Goal: Task Accomplishment & Management: Complete application form

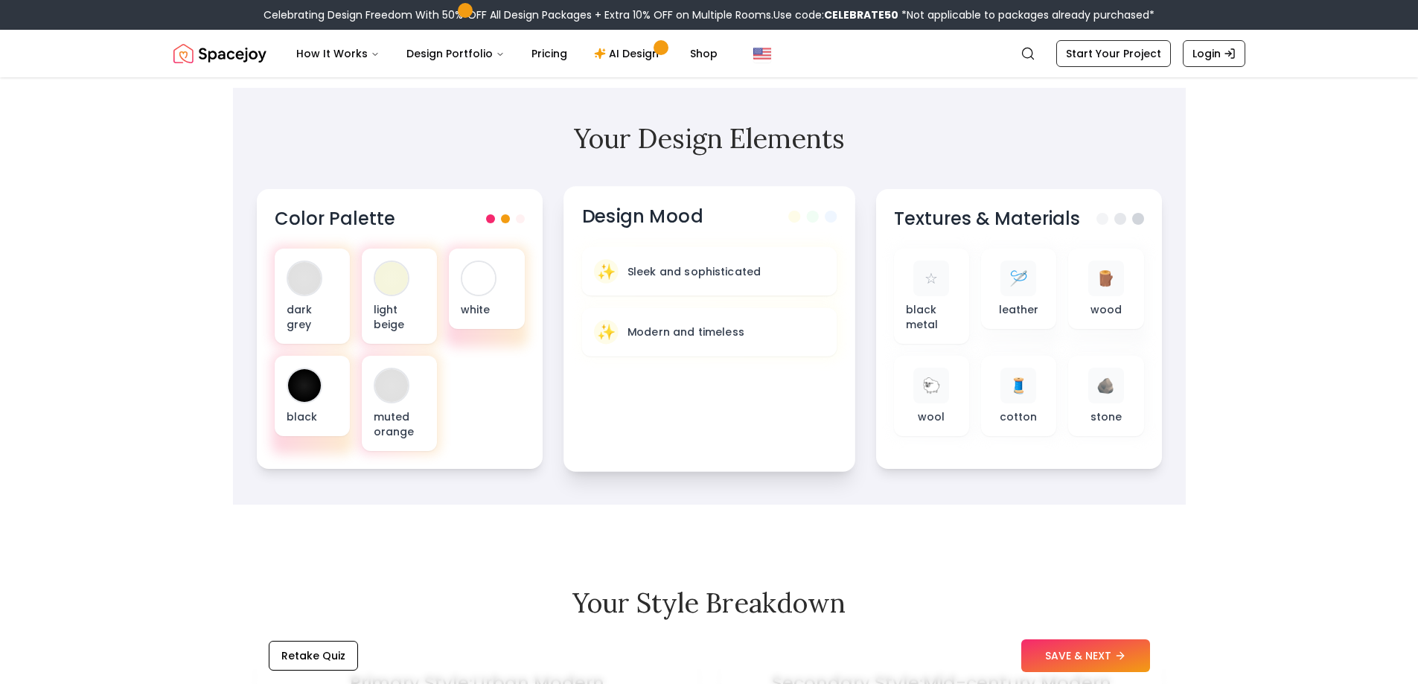
scroll to position [447, 0]
click at [1102, 657] on button "SAVE & NEXT" at bounding box center [1085, 655] width 129 height 33
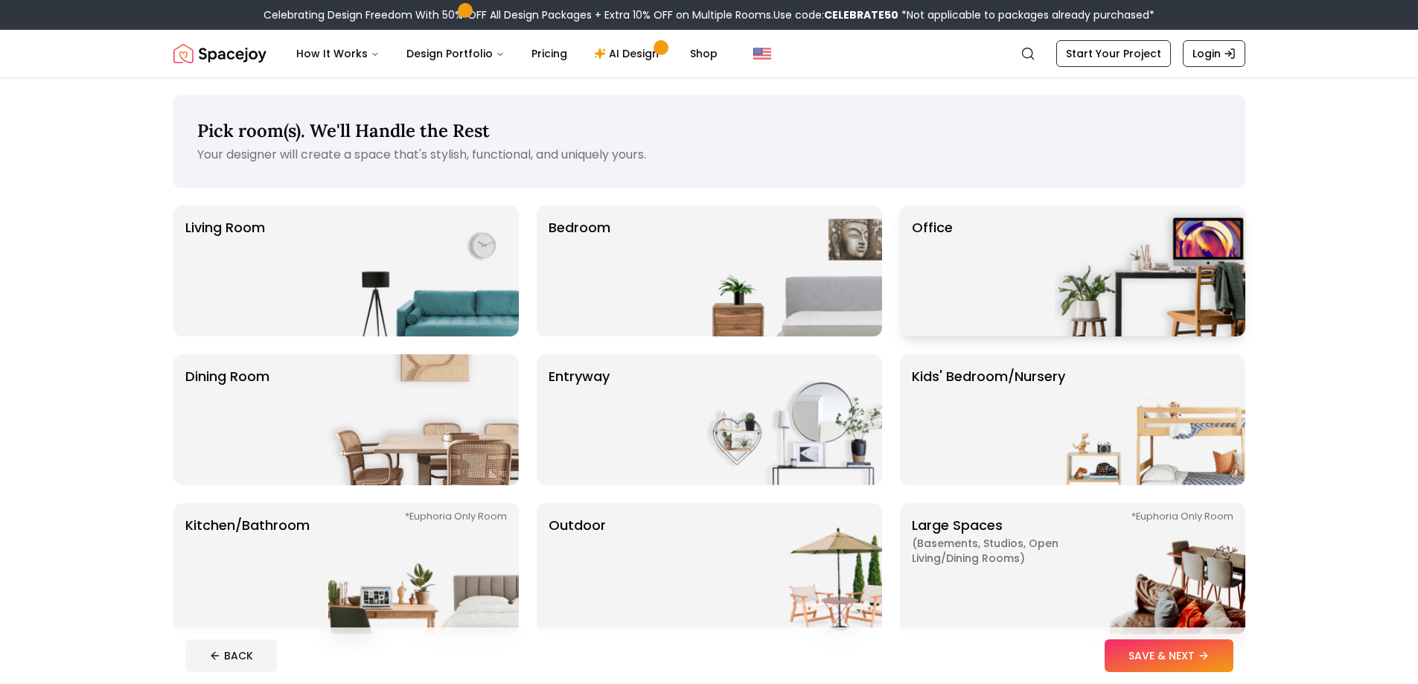
click at [967, 275] on div "Office" at bounding box center [1072, 270] width 345 height 131
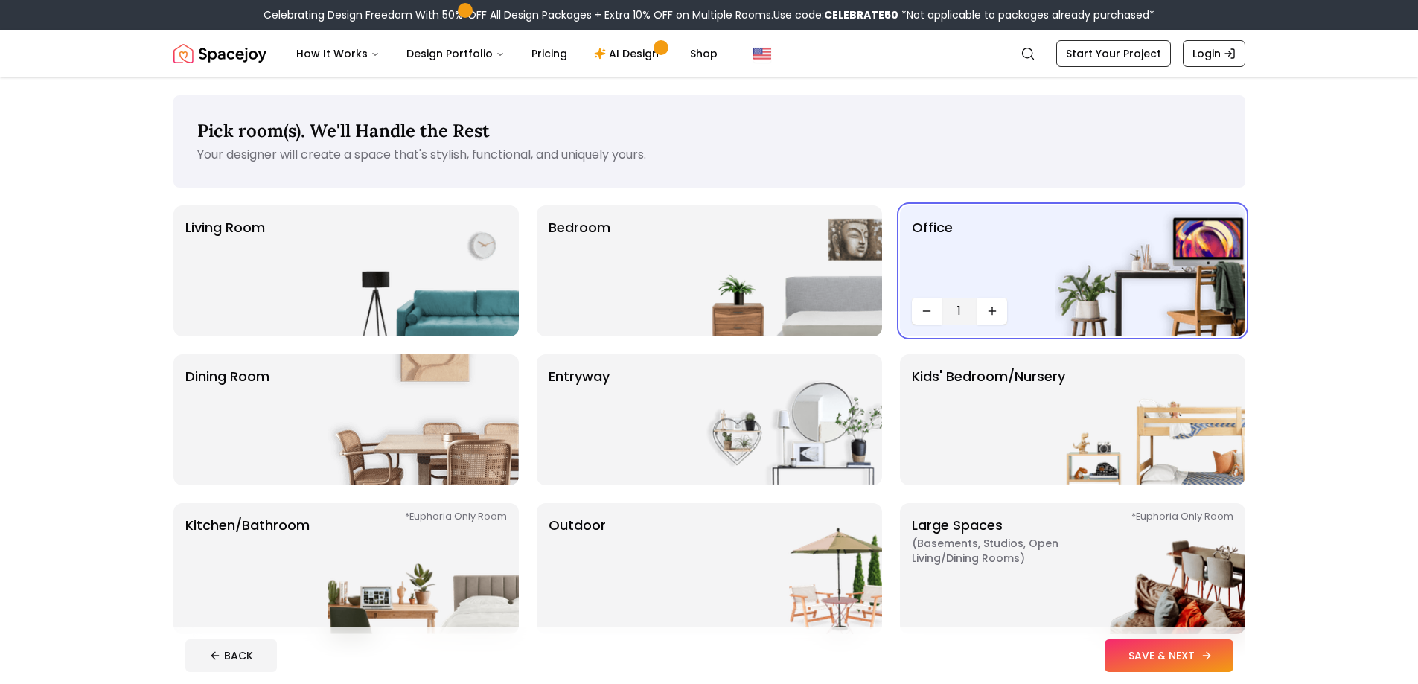
click at [1165, 656] on button "SAVE & NEXT" at bounding box center [1169, 655] width 129 height 33
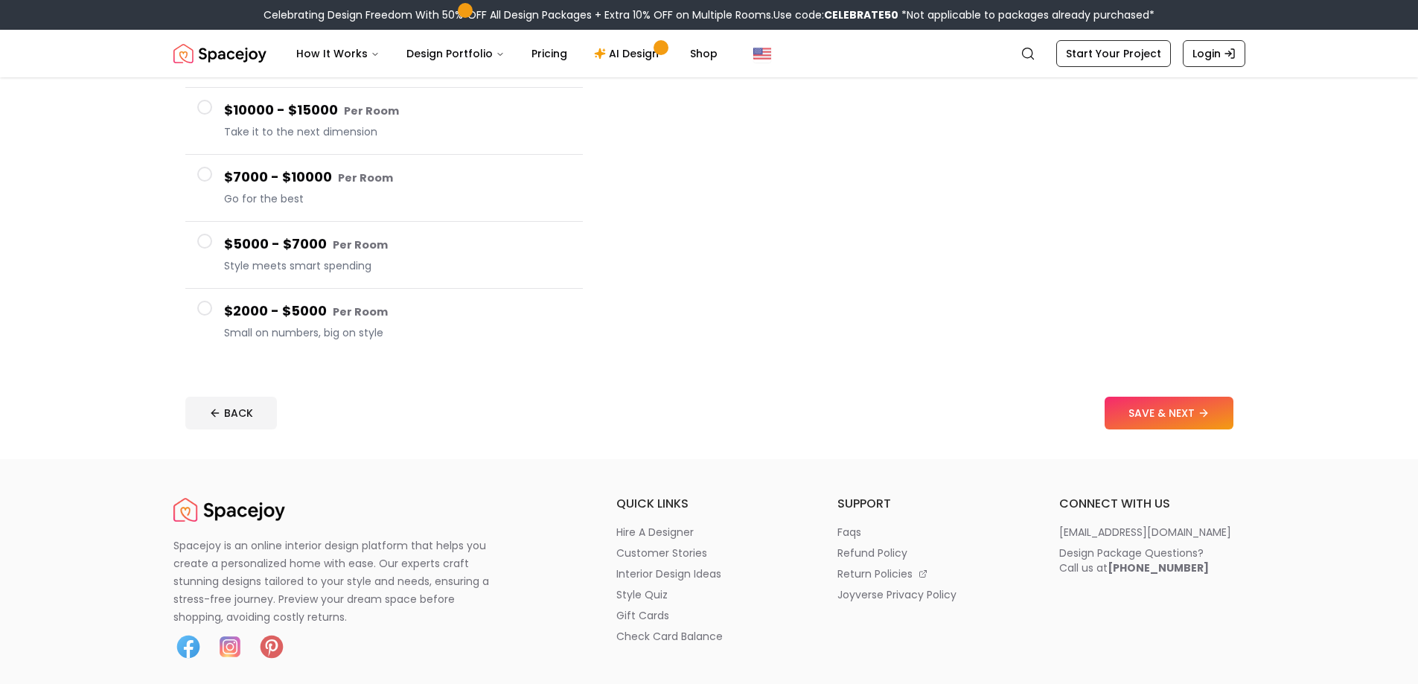
scroll to position [223, 0]
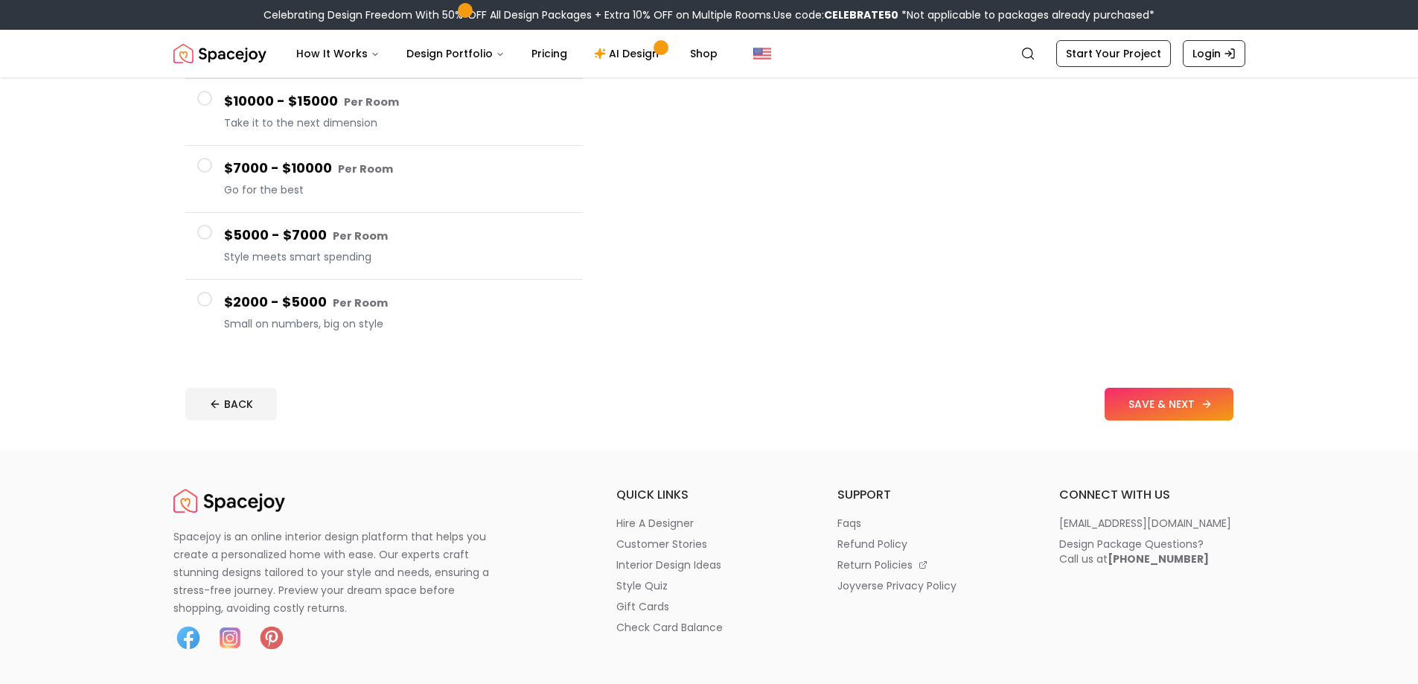
click at [1205, 408] on icon at bounding box center [1207, 404] width 12 height 12
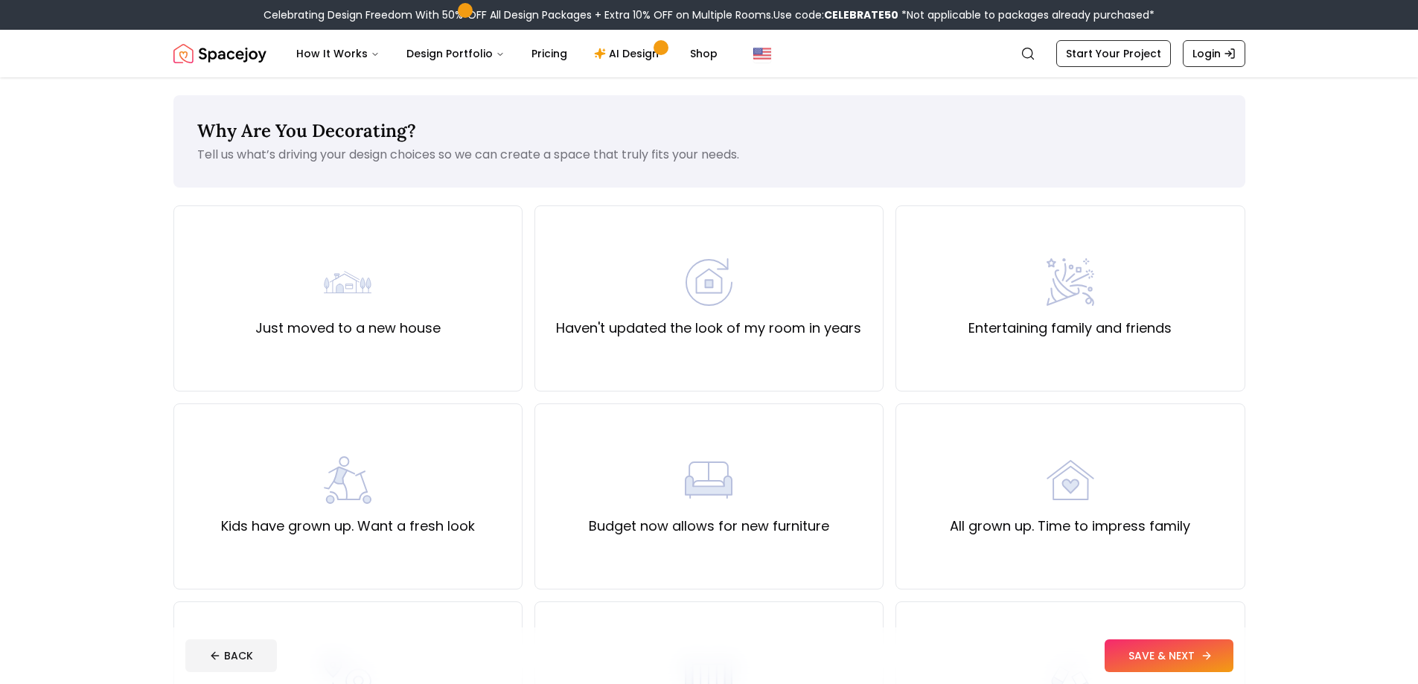
click at [1195, 652] on button "SAVE & NEXT" at bounding box center [1169, 655] width 129 height 33
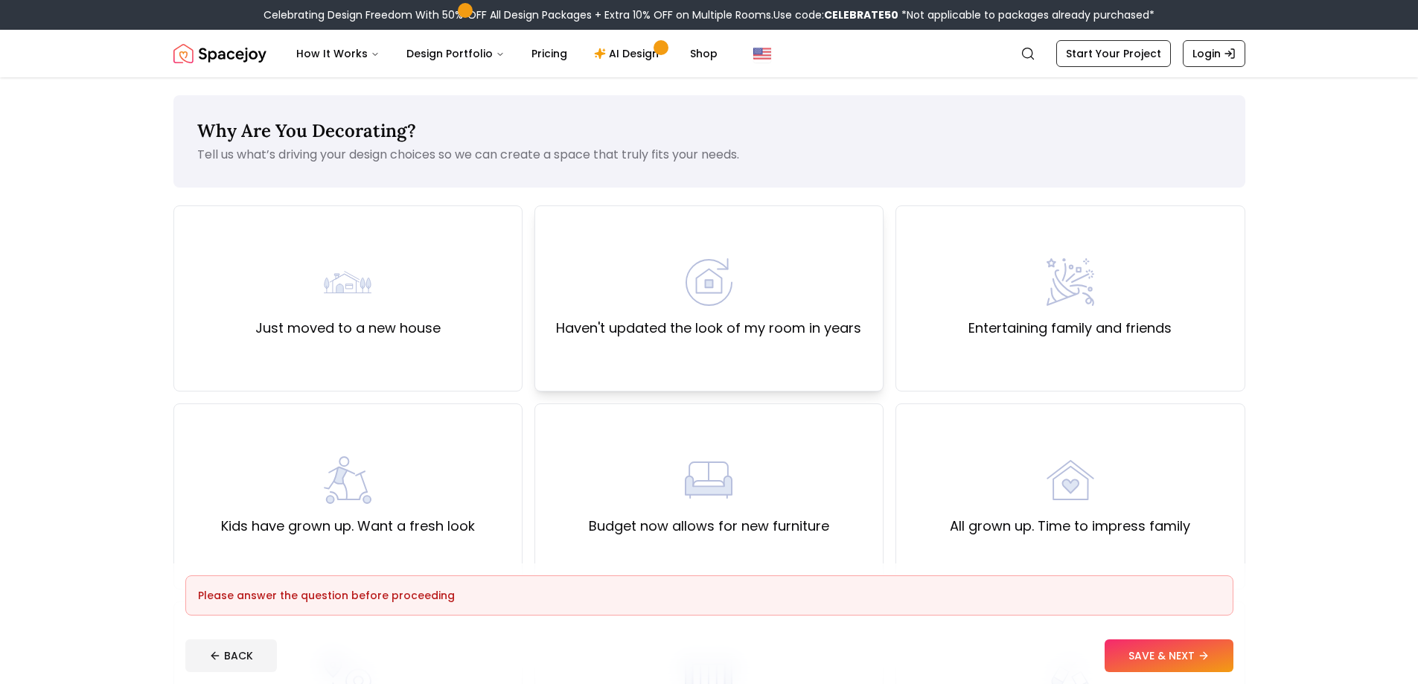
click at [700, 271] on img at bounding box center [709, 282] width 48 height 48
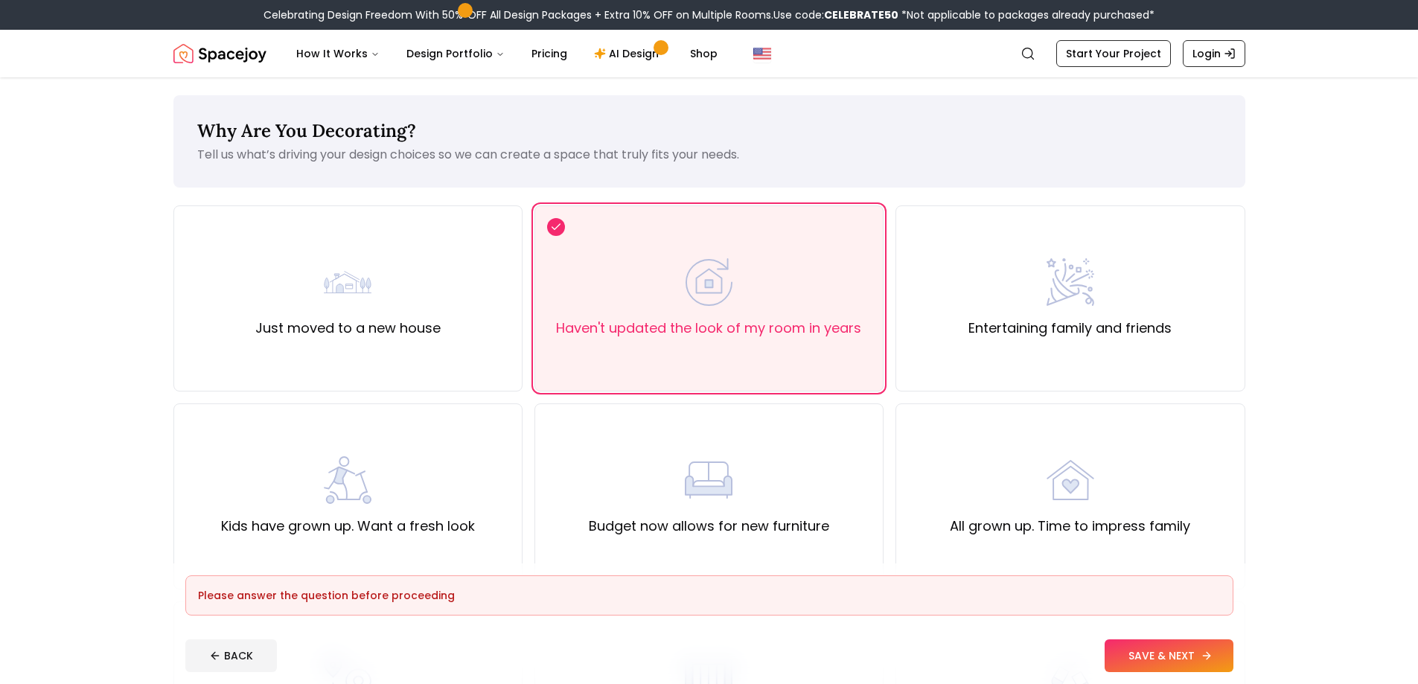
click at [1181, 664] on button "SAVE & NEXT" at bounding box center [1169, 655] width 129 height 33
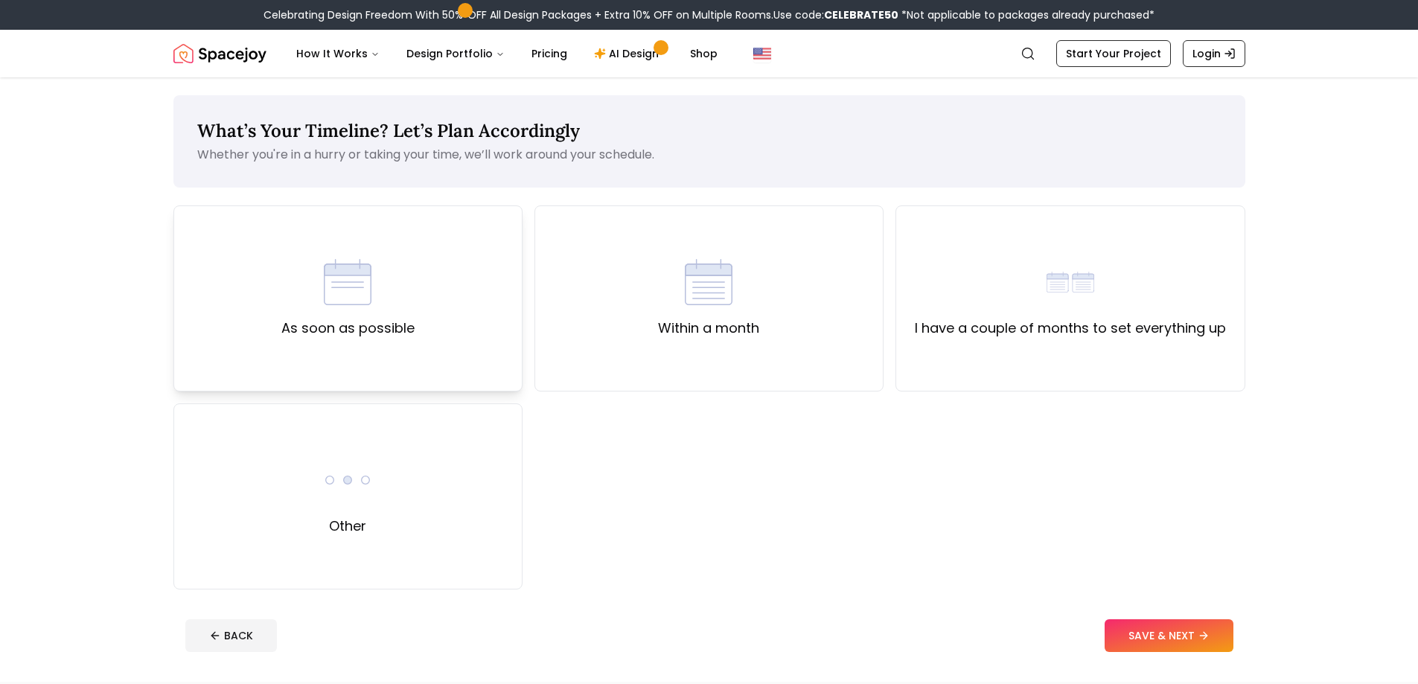
click at [279, 311] on div "As soon as possible" at bounding box center [347, 298] width 349 height 186
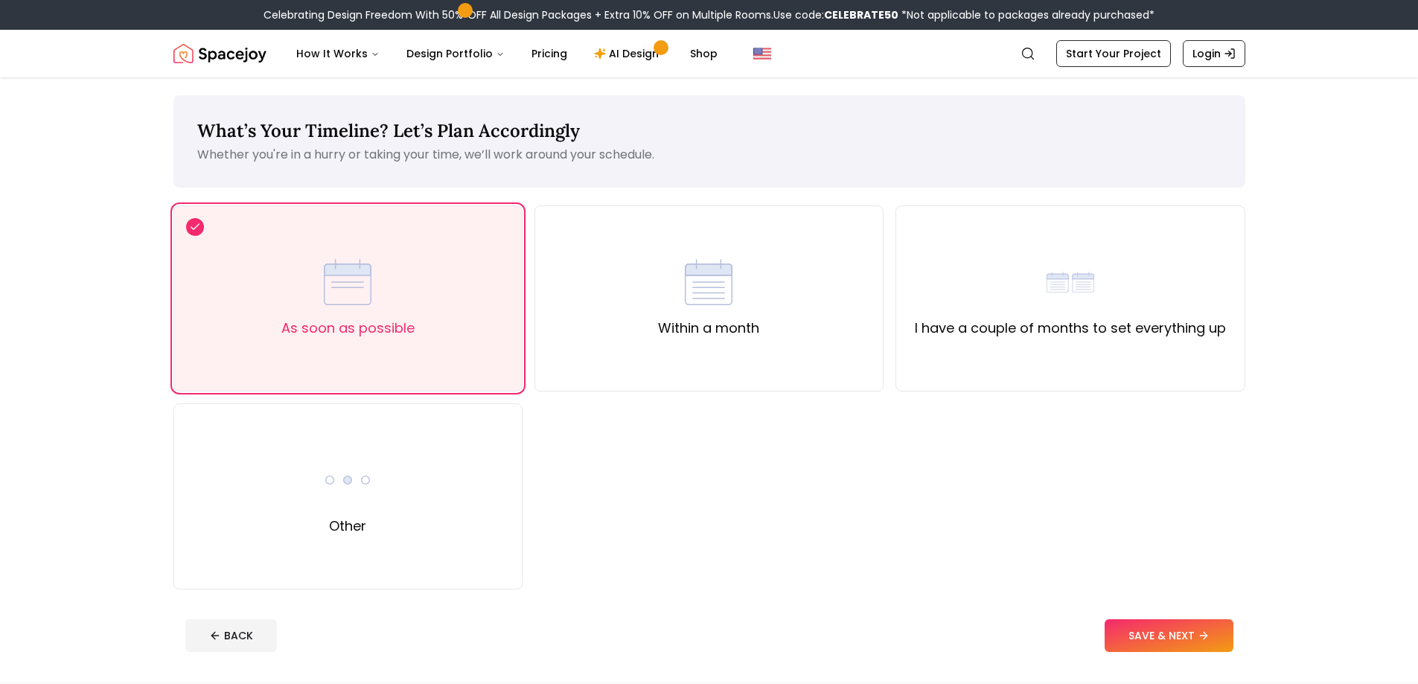
click at [1218, 654] on footer "BACK SAVE & NEXT" at bounding box center [709, 635] width 1072 height 57
click at [1213, 636] on button "SAVE & NEXT" at bounding box center [1169, 635] width 129 height 33
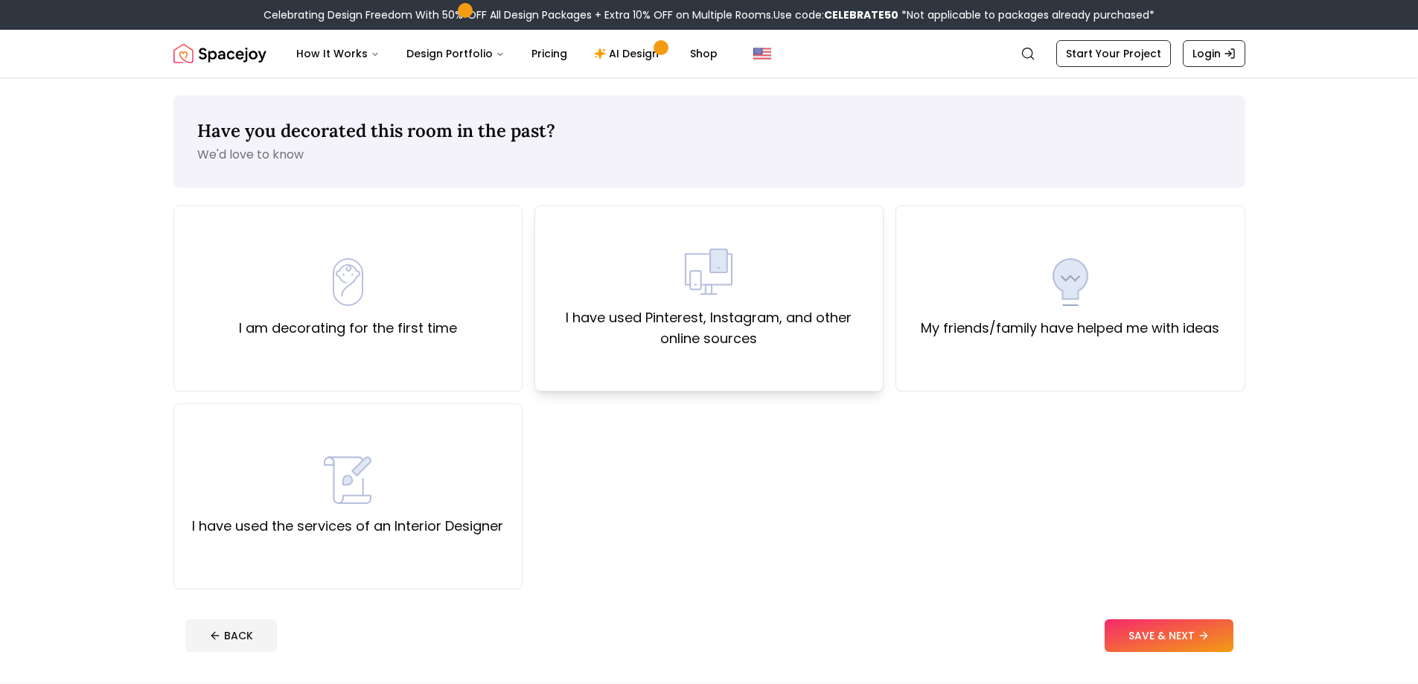
click at [773, 301] on div "I have used Pinterest, Instagram, and other online sources" at bounding box center [709, 298] width 324 height 101
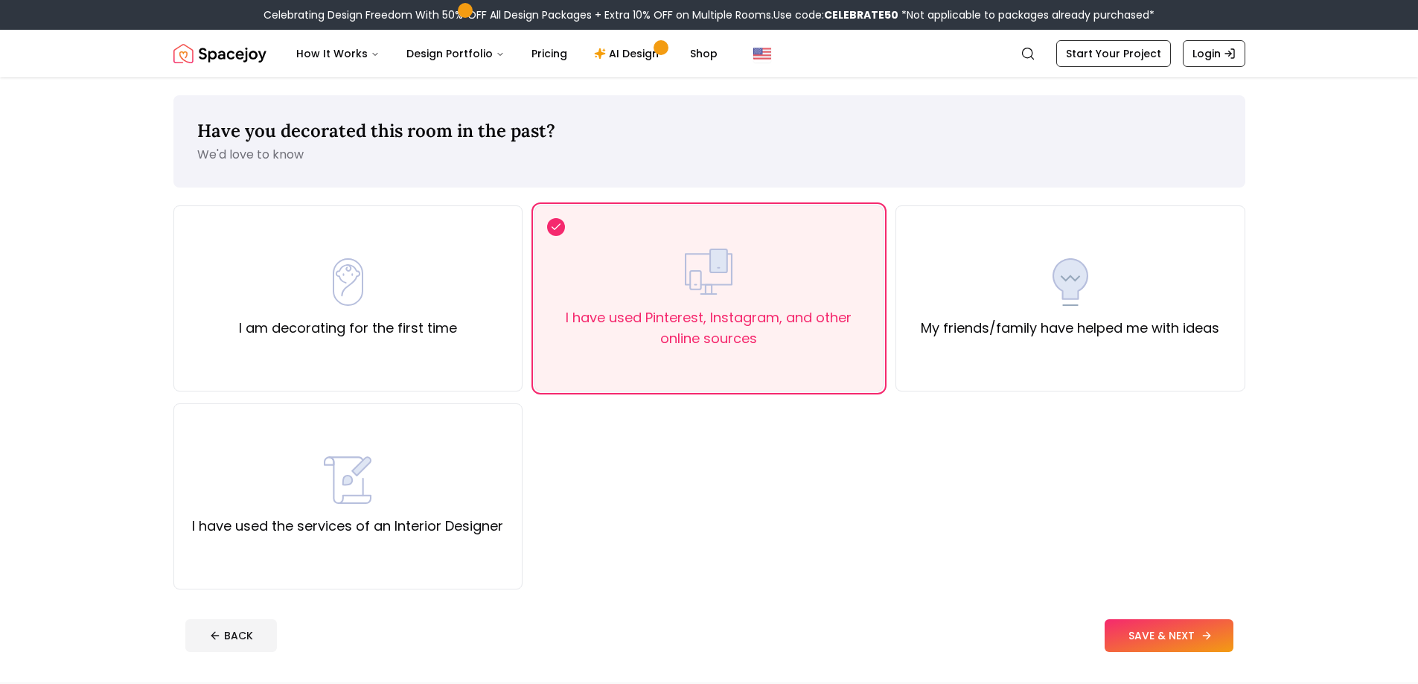
click at [1162, 630] on button "SAVE & NEXT" at bounding box center [1169, 635] width 129 height 33
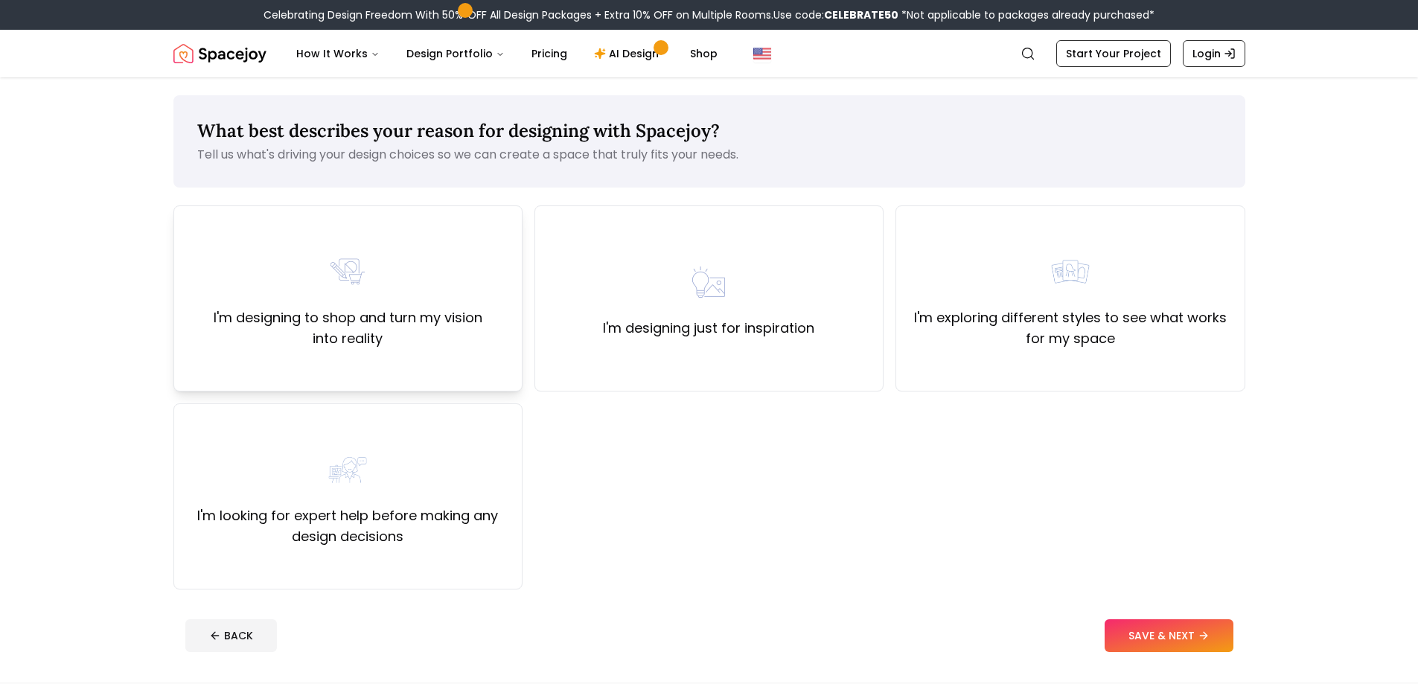
click at [342, 316] on label "I'm designing to shop and turn my vision into reality" at bounding box center [348, 328] width 324 height 42
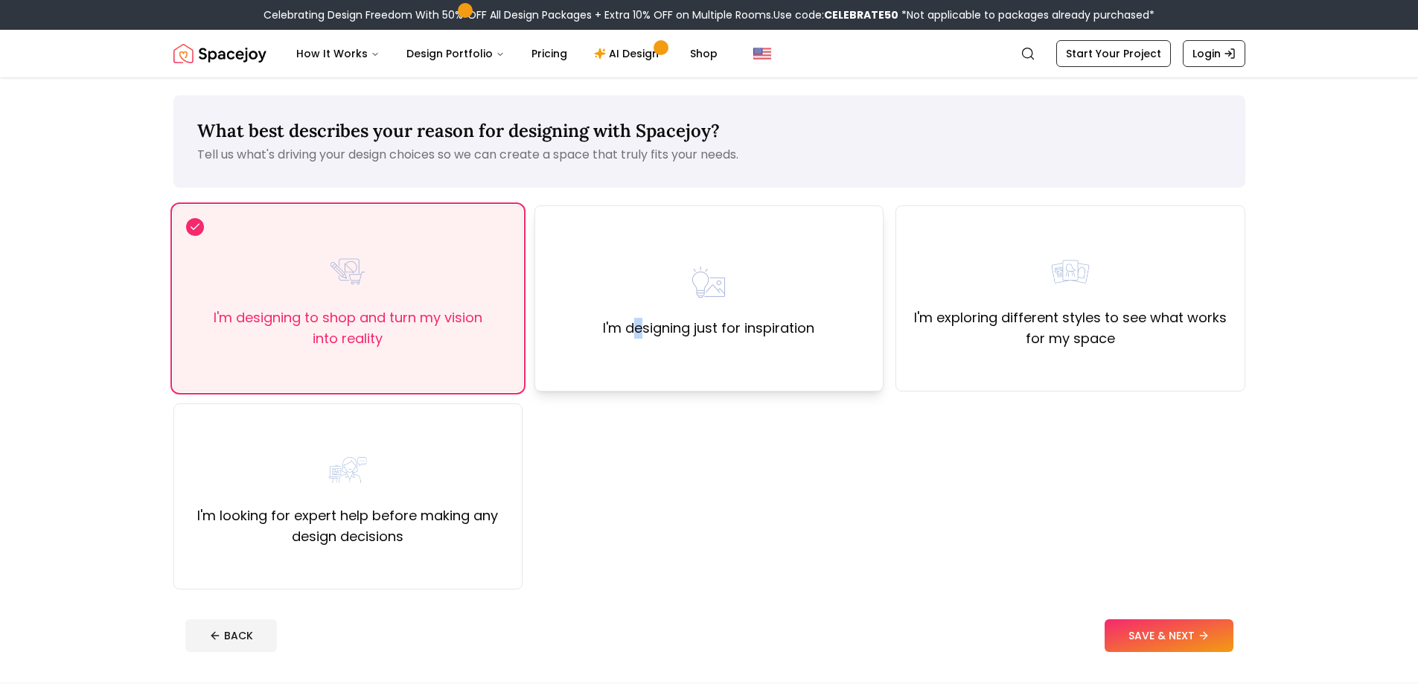
click at [639, 280] on div "I'm designing just for inspiration" at bounding box center [708, 298] width 211 height 80
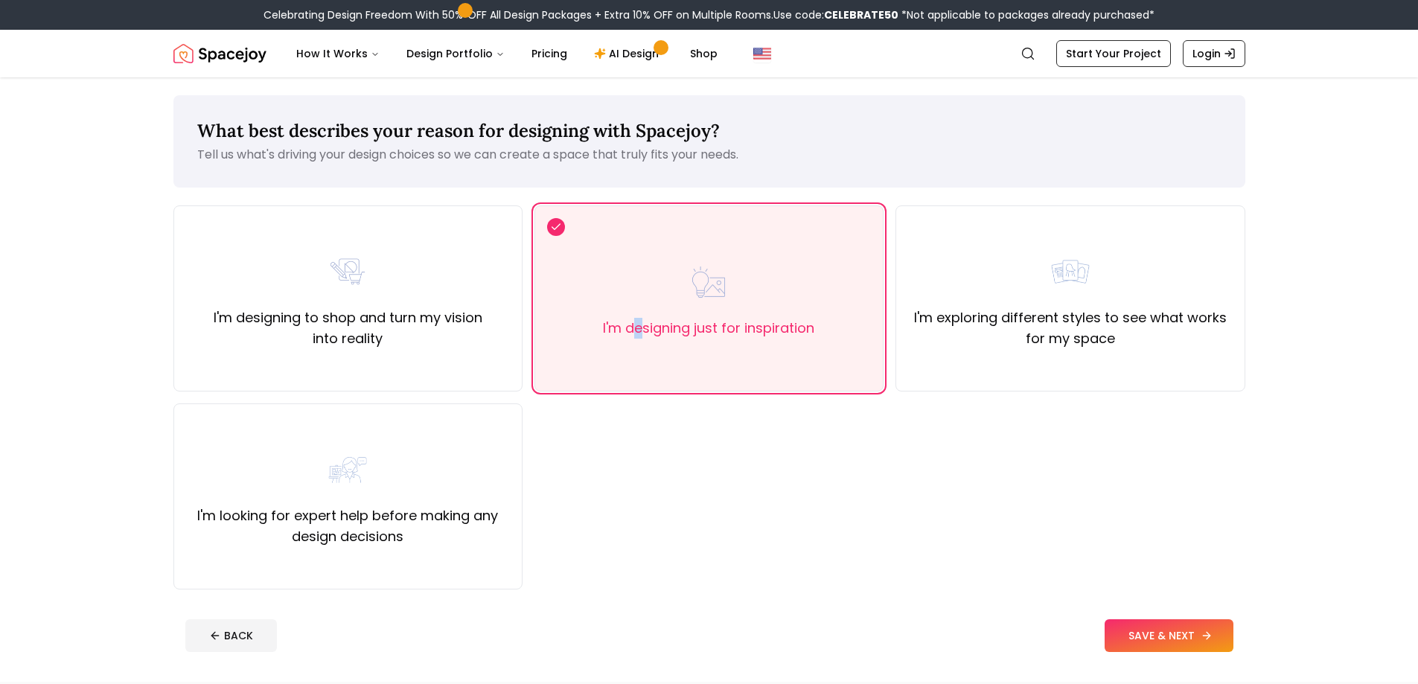
click at [1189, 643] on button "SAVE & NEXT" at bounding box center [1169, 635] width 129 height 33
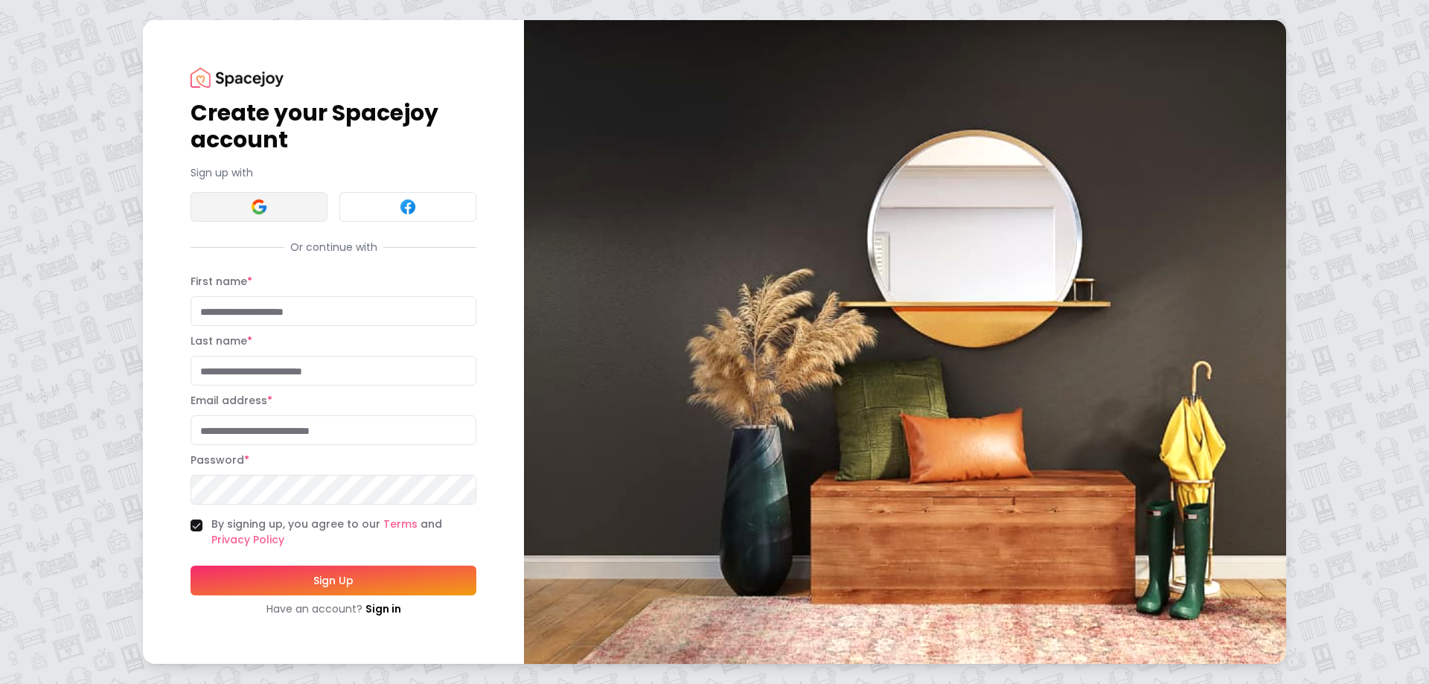
click at [293, 204] on button at bounding box center [259, 207] width 137 height 30
